Goal: Task Accomplishment & Management: Manage account settings

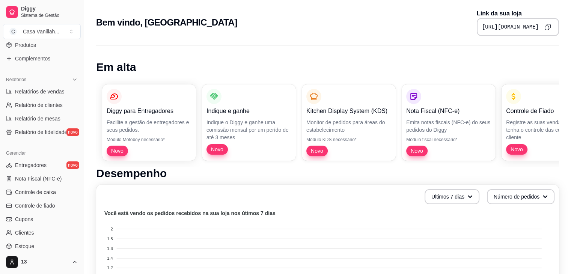
scroll to position [188, 0]
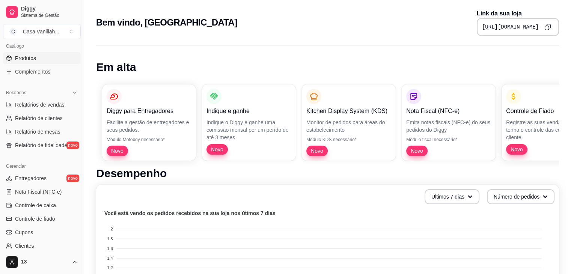
click at [56, 58] on link "Produtos" at bounding box center [42, 58] width 78 height 12
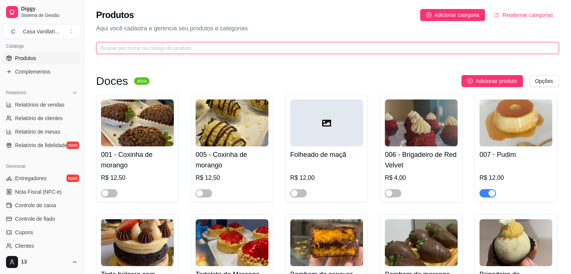
drag, startPoint x: 155, startPoint y: 51, endPoint x: 144, endPoint y: 51, distance: 10.5
click at [152, 51] on input "text" at bounding box center [325, 48] width 448 height 8
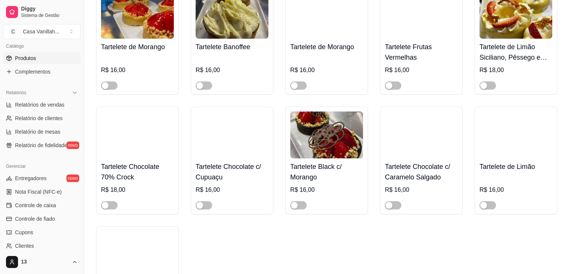
scroll to position [113, 0]
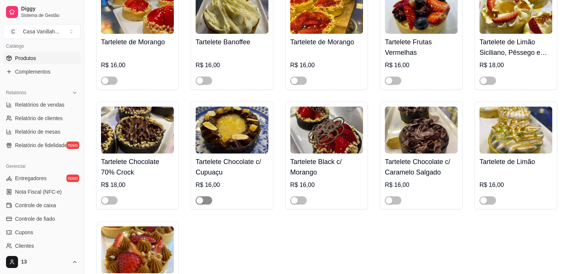
type input "tar"
click at [202, 200] on div "button" at bounding box center [199, 200] width 7 height 7
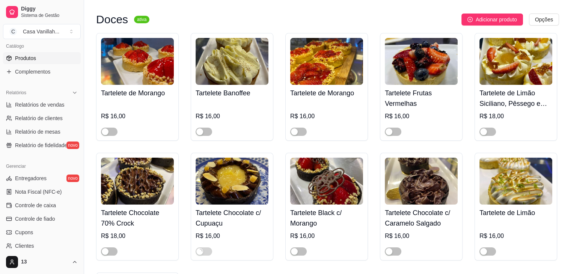
scroll to position [0, 0]
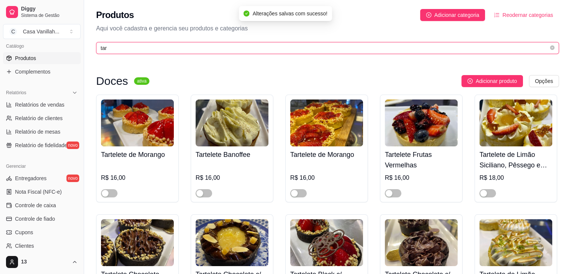
drag, startPoint x: 93, startPoint y: 48, endPoint x: 89, endPoint y: 48, distance: 4.1
click at [89, 48] on div "Produtos Adicionar categoria Reodernar categorias Aqui você cadastra e gerencia…" at bounding box center [327, 29] width 487 height 59
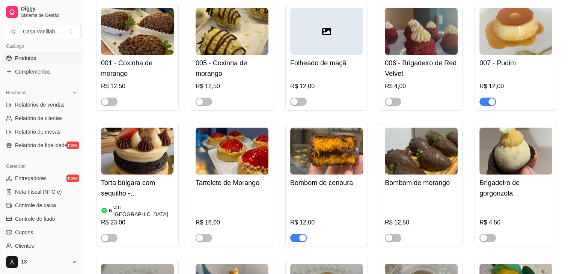
scroll to position [113, 0]
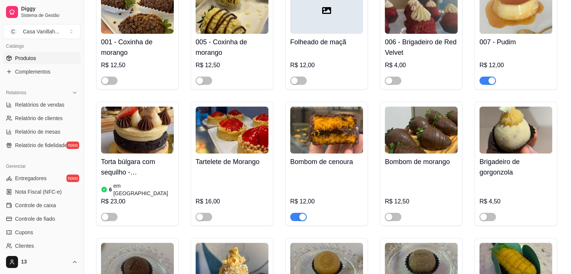
click at [300, 214] on div "button" at bounding box center [302, 217] width 7 height 7
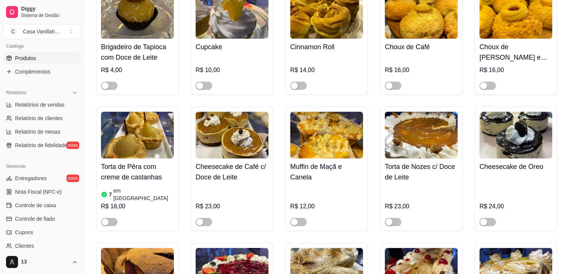
scroll to position [1051, 0]
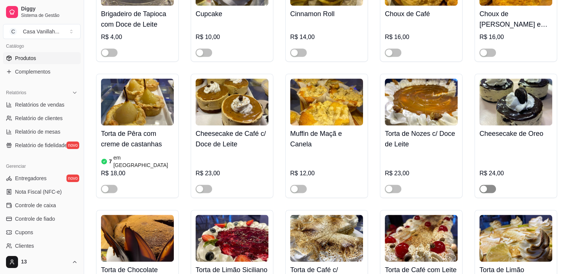
click at [491, 185] on span "button" at bounding box center [487, 189] width 17 height 8
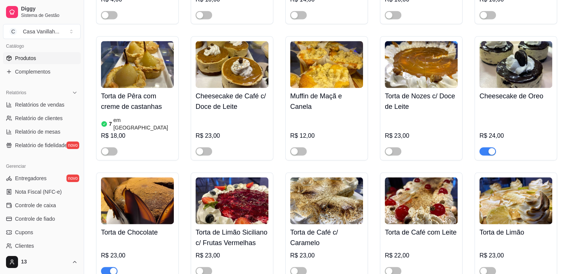
click at [108, 267] on span "button" at bounding box center [109, 271] width 17 height 8
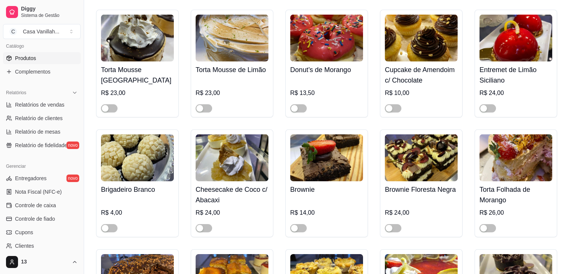
scroll to position [2364, 0]
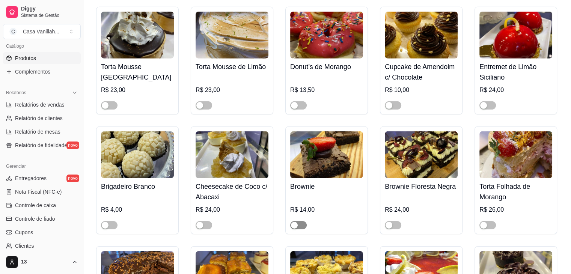
click at [295, 222] on div "button" at bounding box center [294, 225] width 7 height 7
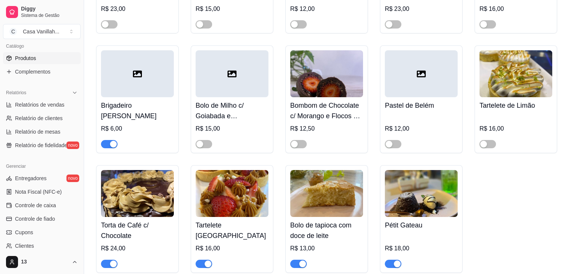
scroll to position [2702, 0]
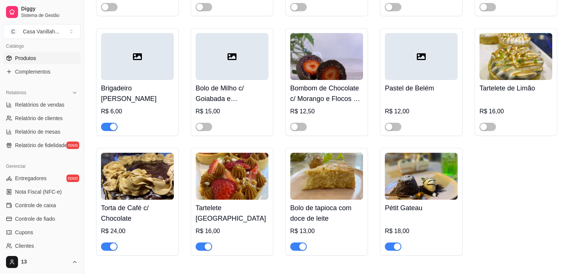
click at [201, 242] on span "button" at bounding box center [204, 246] width 17 height 8
click at [108, 242] on span "button" at bounding box center [109, 246] width 17 height 8
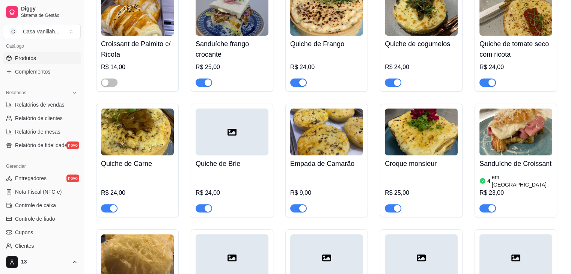
scroll to position [3152, 0]
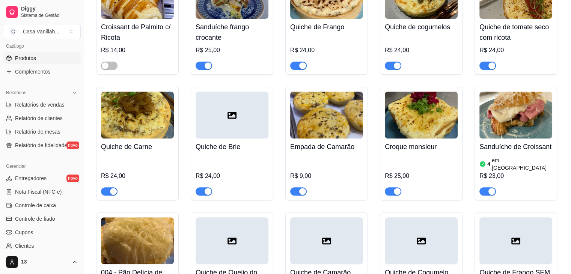
click at [295, 187] on span "button" at bounding box center [298, 191] width 17 height 8
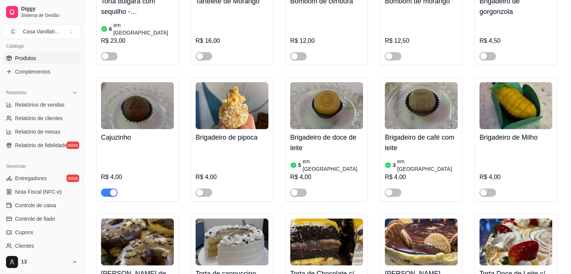
scroll to position [34, 0]
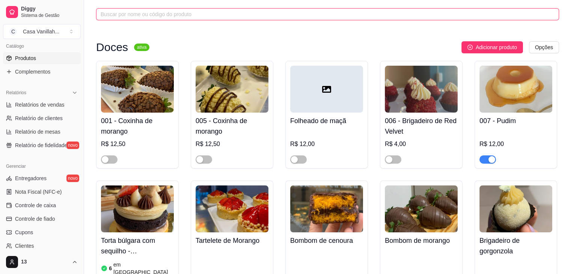
click at [156, 17] on input "text" at bounding box center [325, 14] width 448 height 8
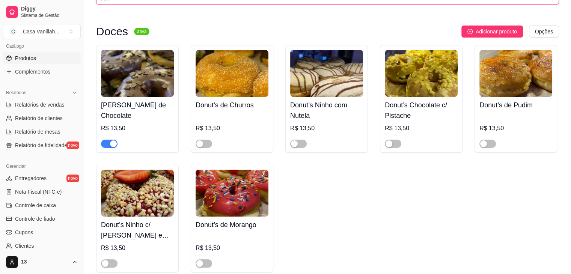
scroll to position [0, 0]
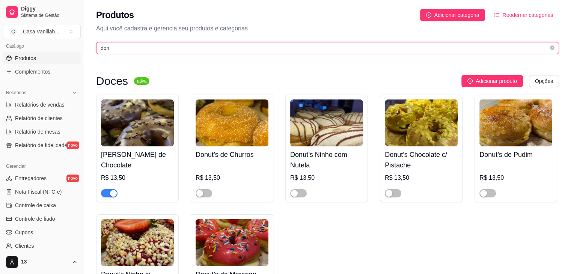
click at [195, 51] on input "don" at bounding box center [325, 48] width 448 height 8
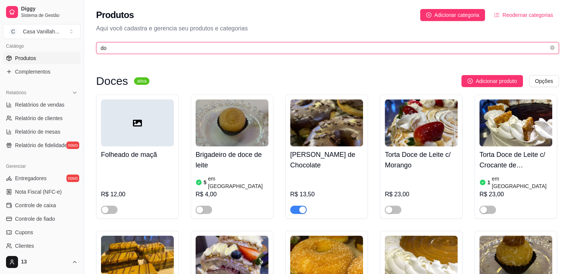
type input "d"
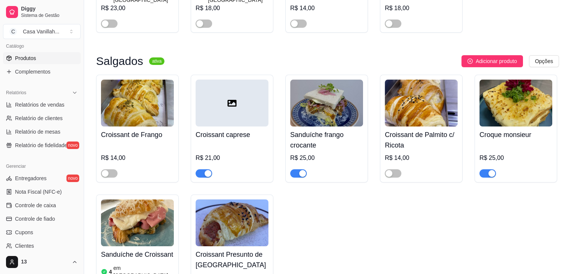
scroll to position [188, 0]
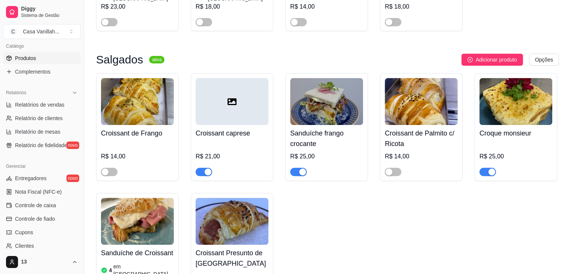
type input "cr"
click at [483, 168] on span "button" at bounding box center [487, 172] width 17 height 8
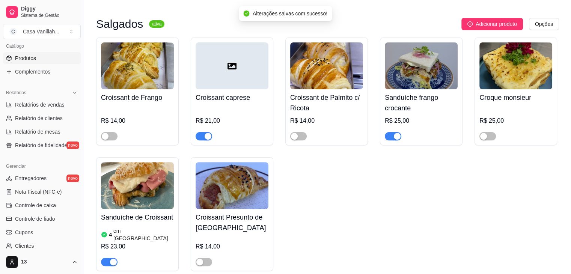
scroll to position [225, 0]
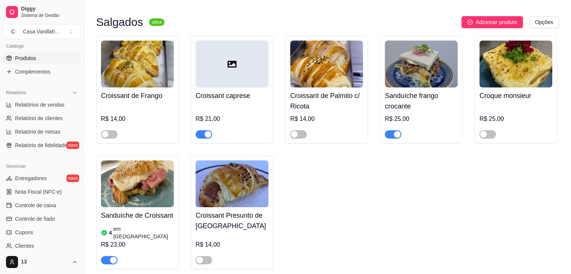
click at [101, 256] on span "button" at bounding box center [109, 260] width 17 height 8
